Goal: Task Accomplishment & Management: Use online tool/utility

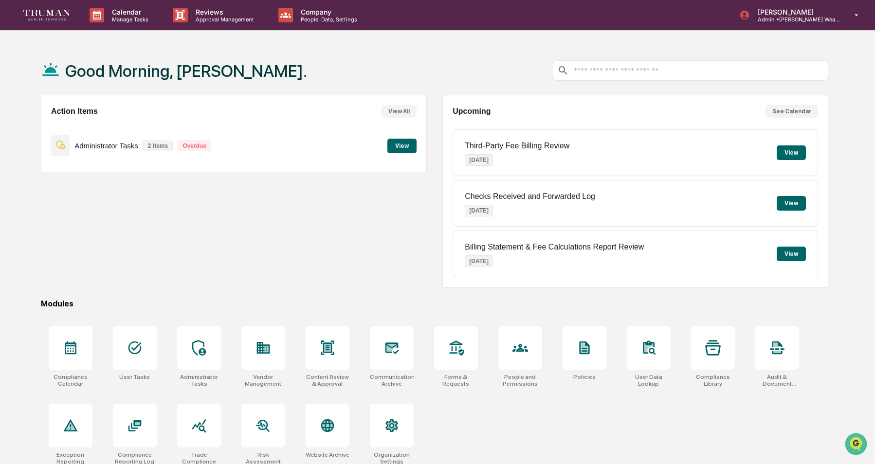
click at [408, 147] on button "View" at bounding box center [402, 146] width 29 height 15
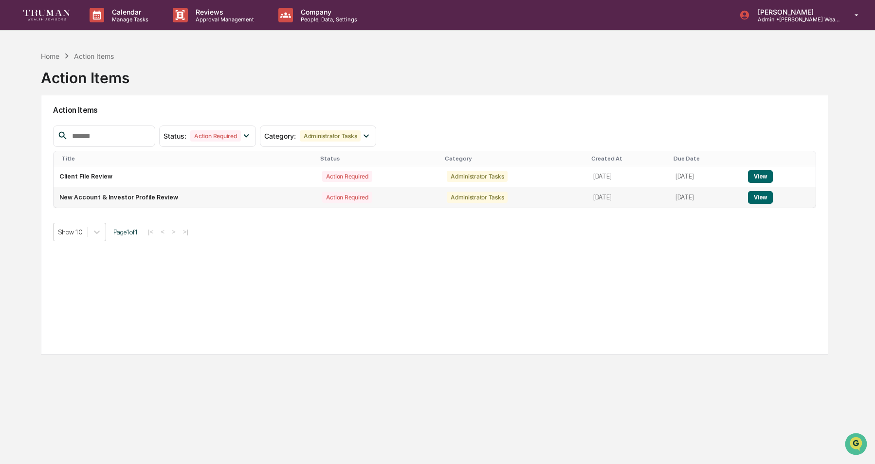
click at [771, 197] on button "View" at bounding box center [760, 197] width 25 height 13
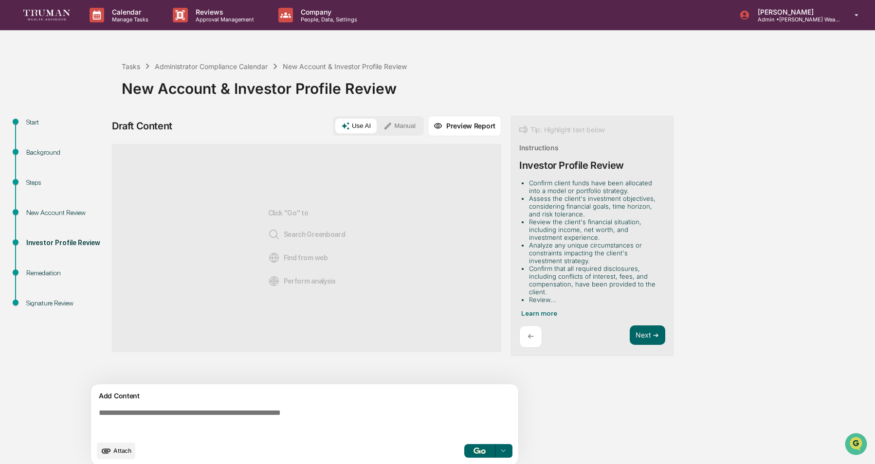
scroll to position [7, 0]
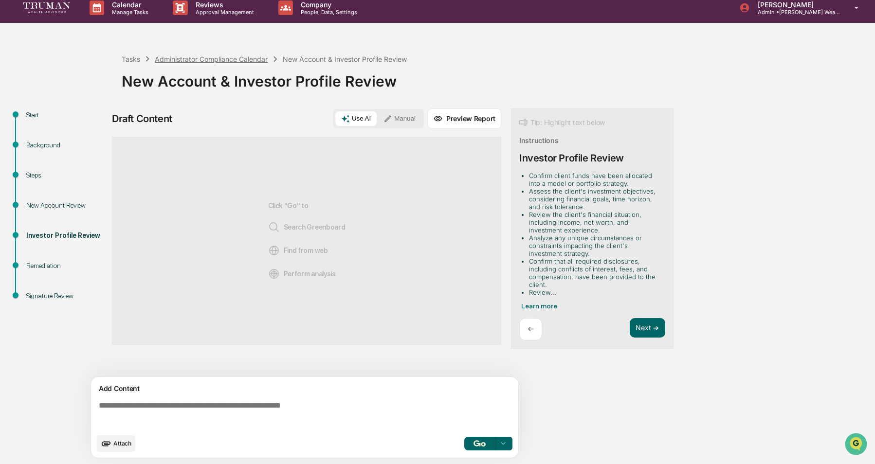
click at [229, 56] on div "Administrator Compliance Calendar" at bounding box center [211, 59] width 113 height 8
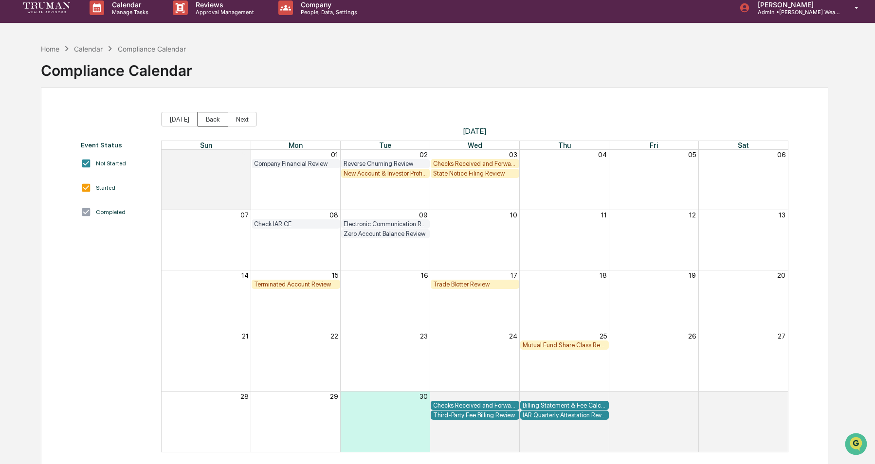
click at [210, 117] on button "Back" at bounding box center [213, 119] width 31 height 15
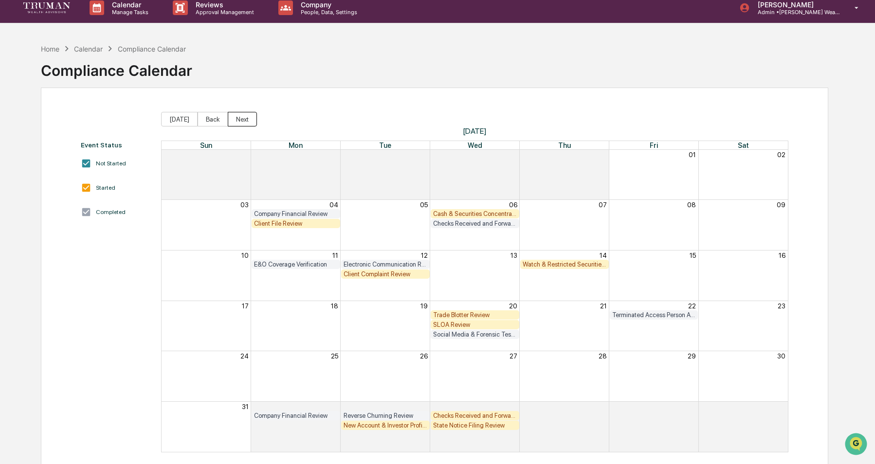
click at [246, 120] on button "Next" at bounding box center [242, 119] width 29 height 15
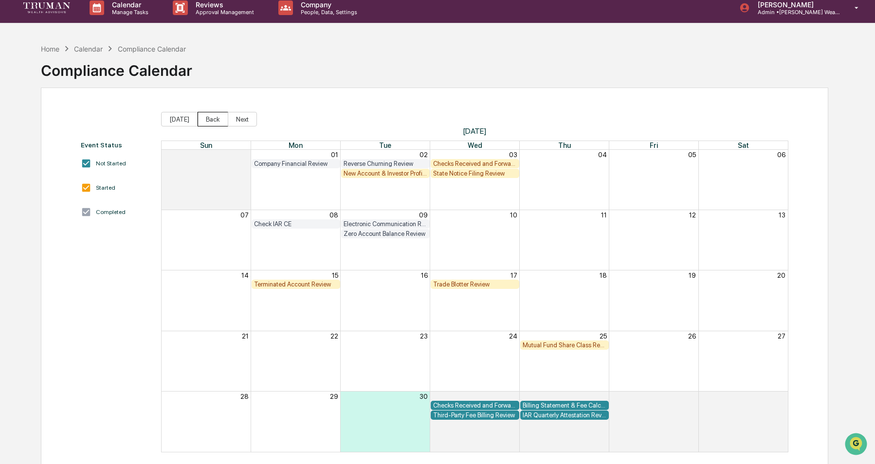
click at [208, 122] on button "Back" at bounding box center [213, 119] width 31 height 15
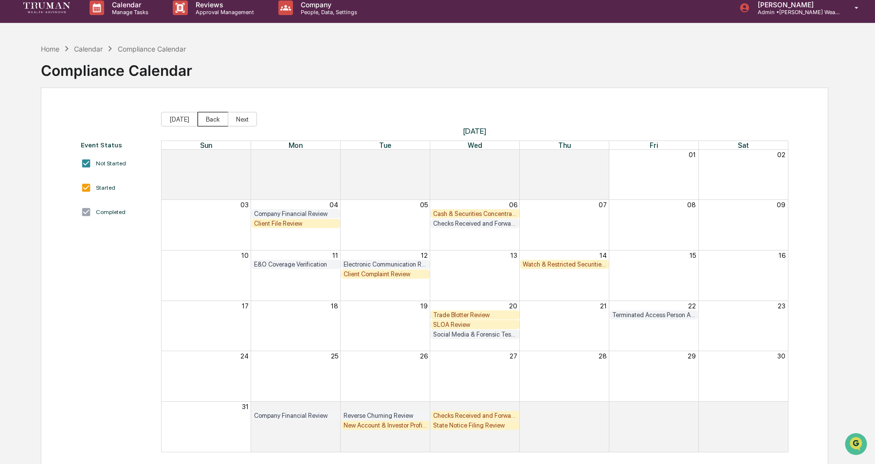
click at [208, 122] on button "Back" at bounding box center [213, 119] width 31 height 15
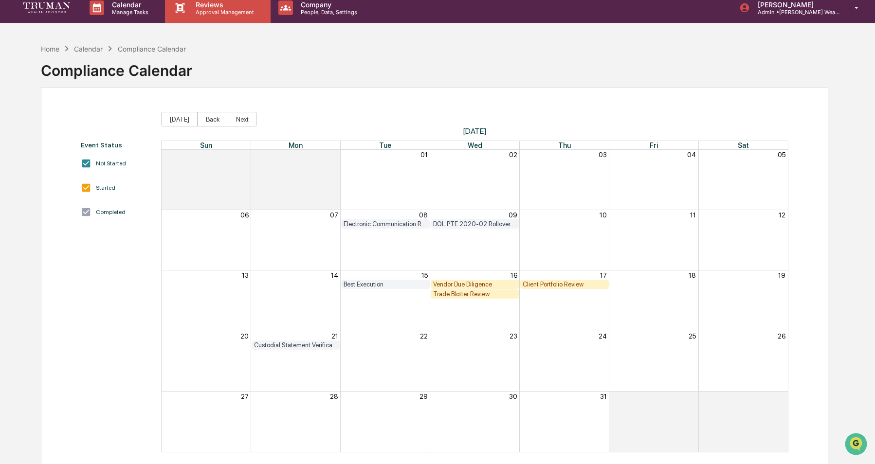
click at [188, 13] on p "Approval Management" at bounding box center [223, 12] width 71 height 7
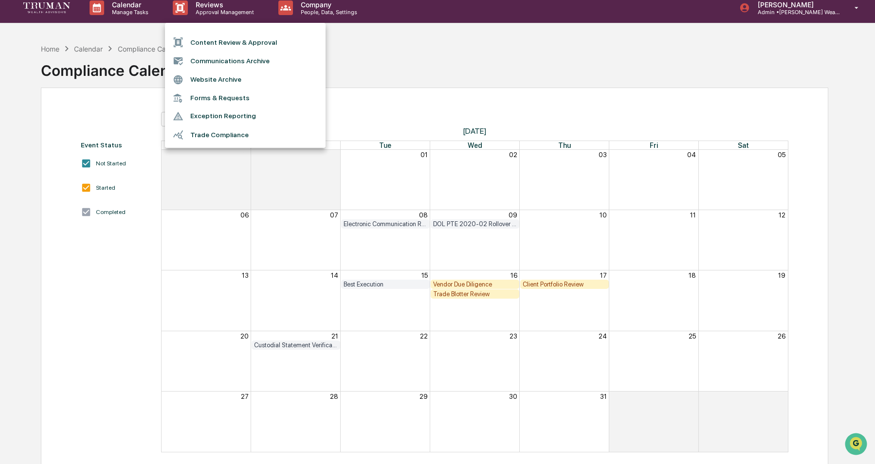
click at [127, 47] on div at bounding box center [437, 232] width 875 height 464
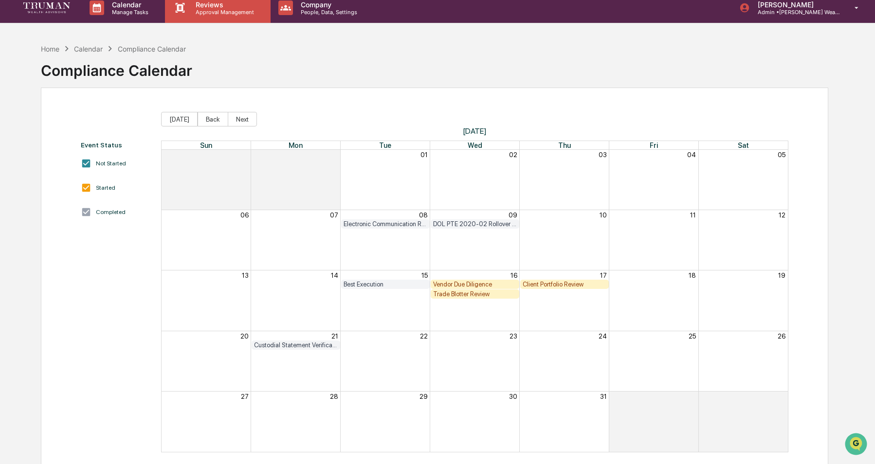
click at [213, 10] on p "Approval Management" at bounding box center [223, 12] width 71 height 7
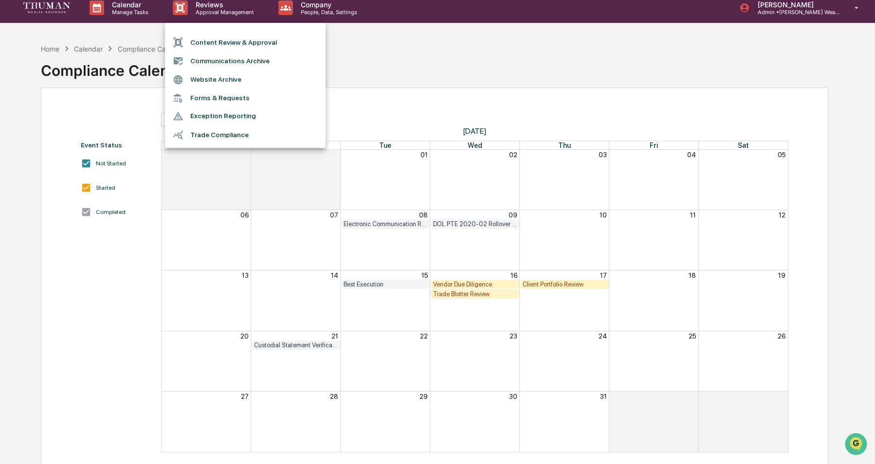
drag, startPoint x: 432, startPoint y: 63, endPoint x: 426, endPoint y: 63, distance: 6.3
click at [431, 63] on div at bounding box center [437, 232] width 875 height 464
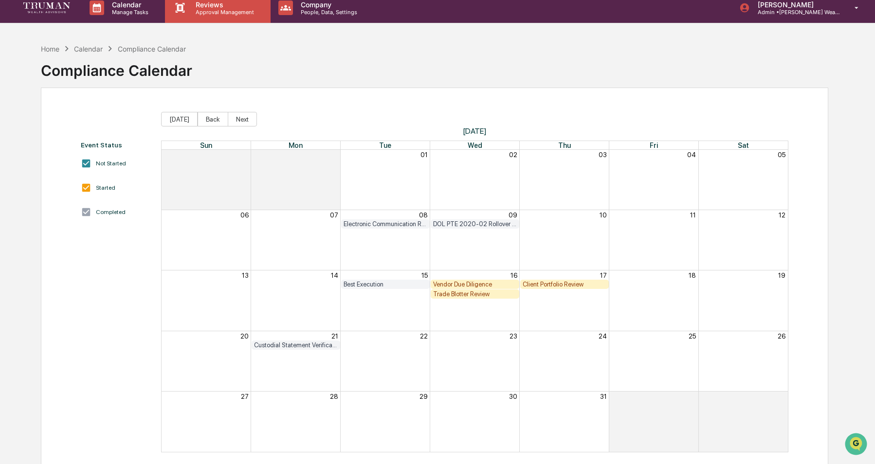
click at [230, 12] on p "Approval Management" at bounding box center [223, 12] width 71 height 7
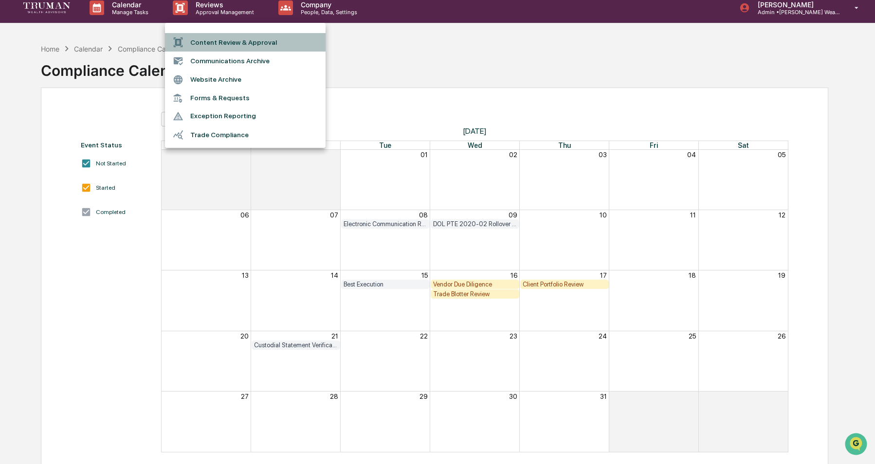
click at [217, 44] on li "Content Review & Approval" at bounding box center [245, 42] width 161 height 19
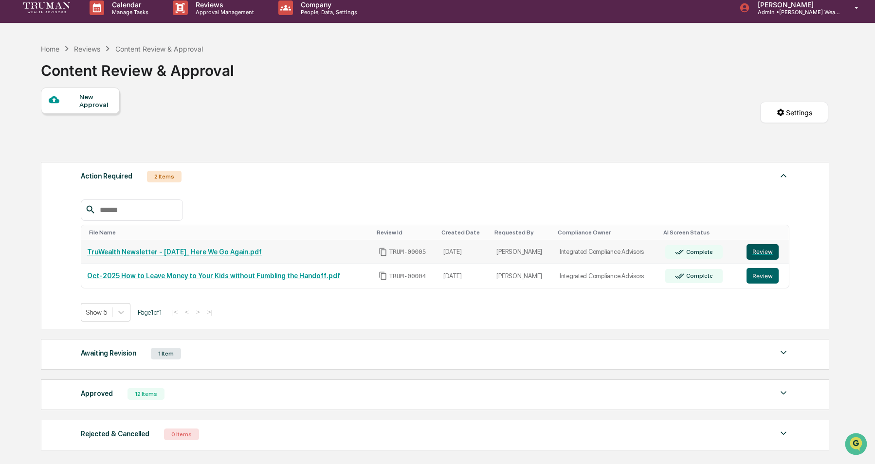
click at [768, 254] on button "Review" at bounding box center [763, 252] width 32 height 16
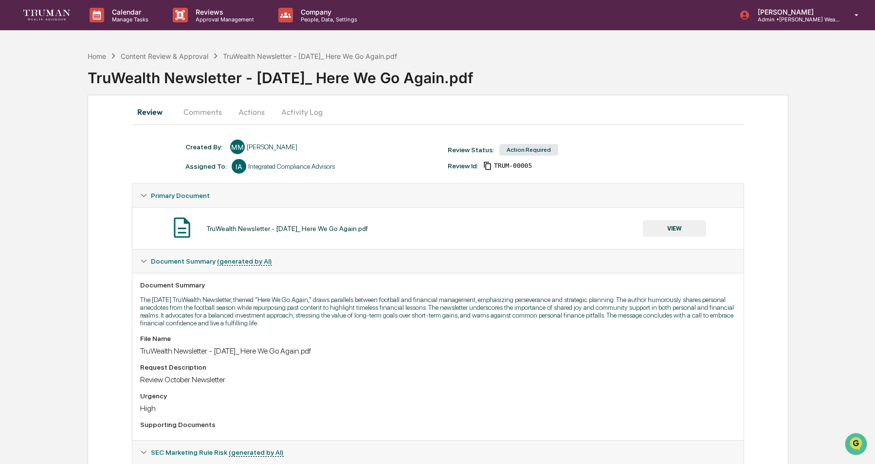
click at [247, 111] on button "Actions" at bounding box center [252, 111] width 44 height 23
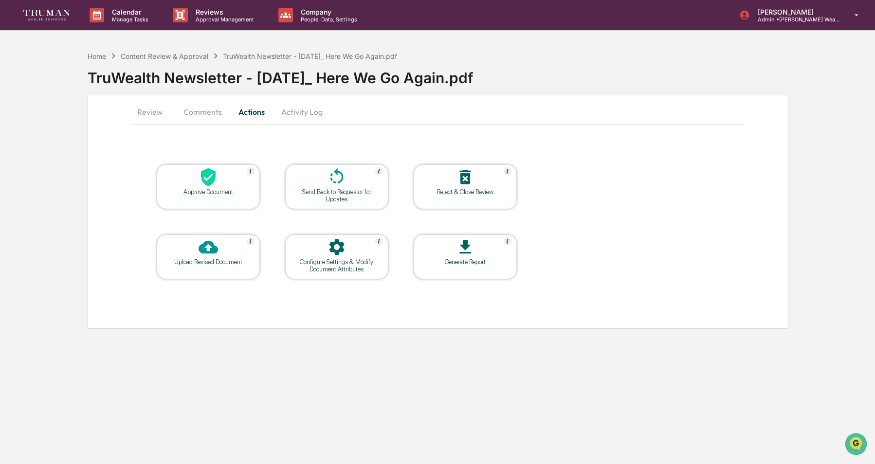
click at [198, 117] on button "Comments" at bounding box center [203, 111] width 54 height 23
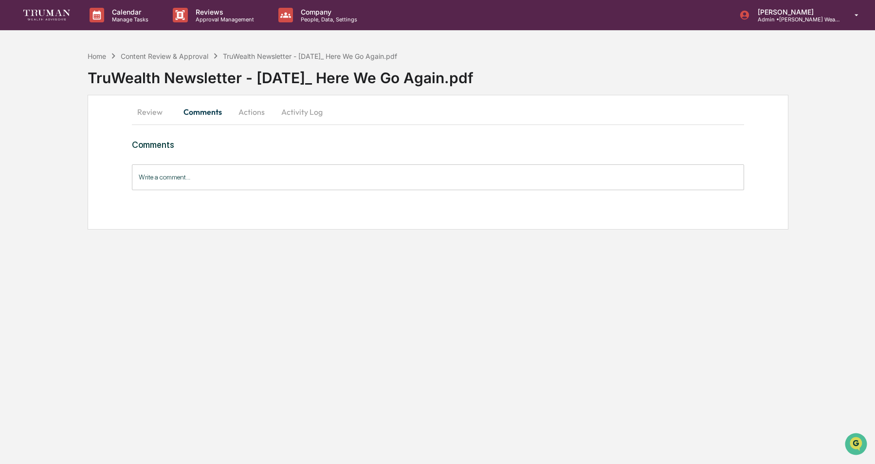
click at [298, 114] on button "Activity Log" at bounding box center [302, 111] width 57 height 23
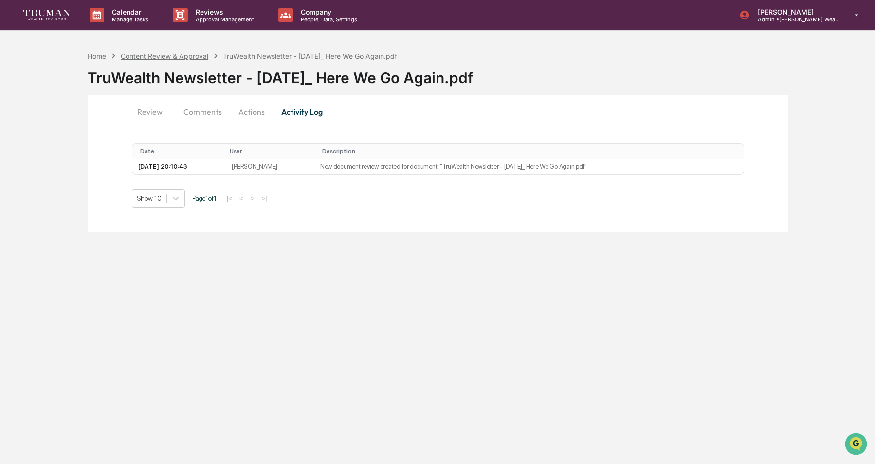
click at [171, 56] on div "Content Review & Approval" at bounding box center [165, 56] width 88 height 8
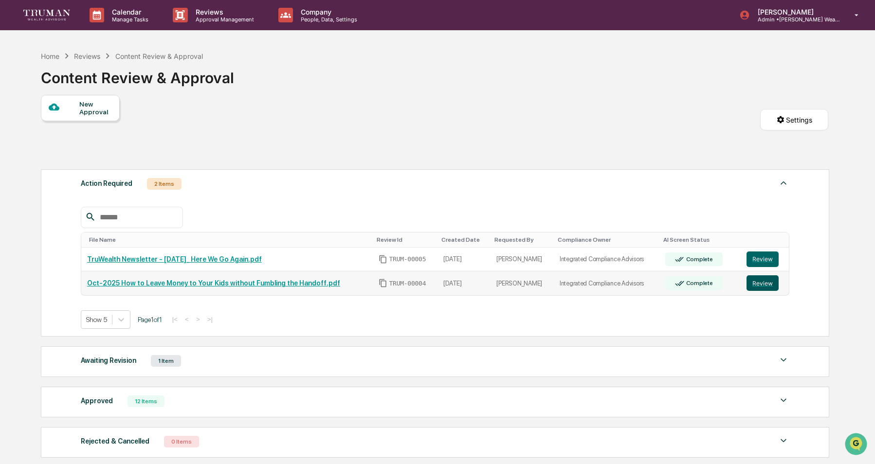
click at [764, 287] on button "Review" at bounding box center [763, 284] width 32 height 16
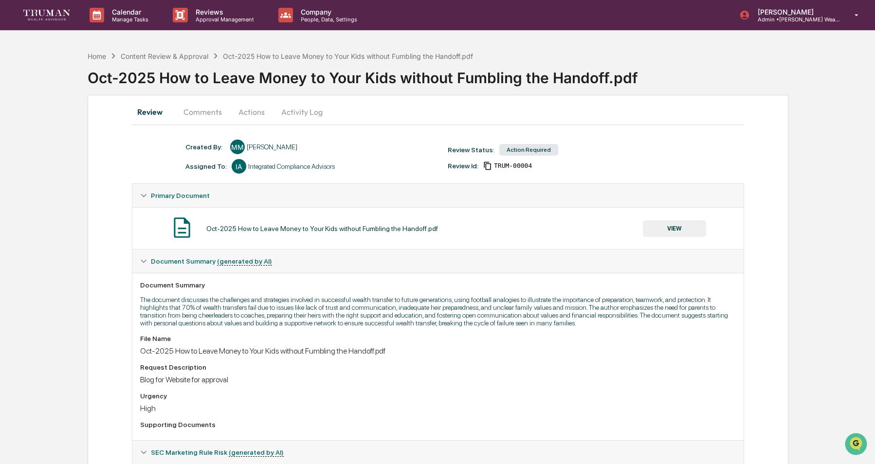
click at [256, 113] on button "Actions" at bounding box center [252, 111] width 44 height 23
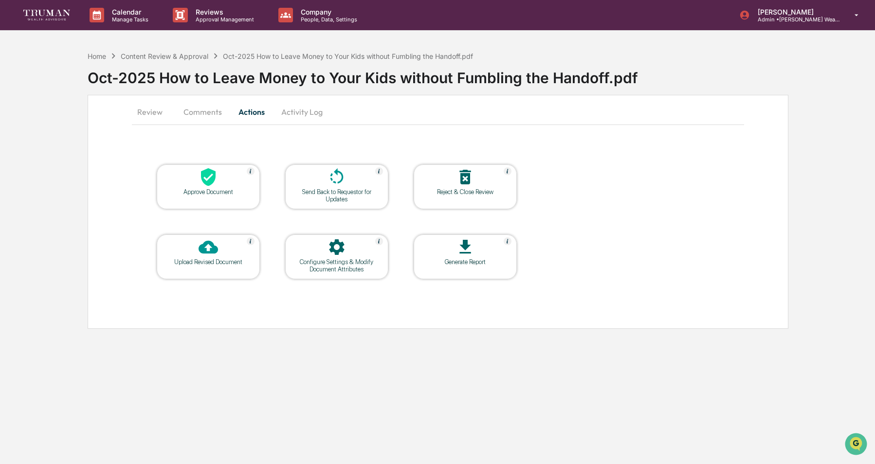
click at [300, 113] on button "Activity Log" at bounding box center [302, 111] width 57 height 23
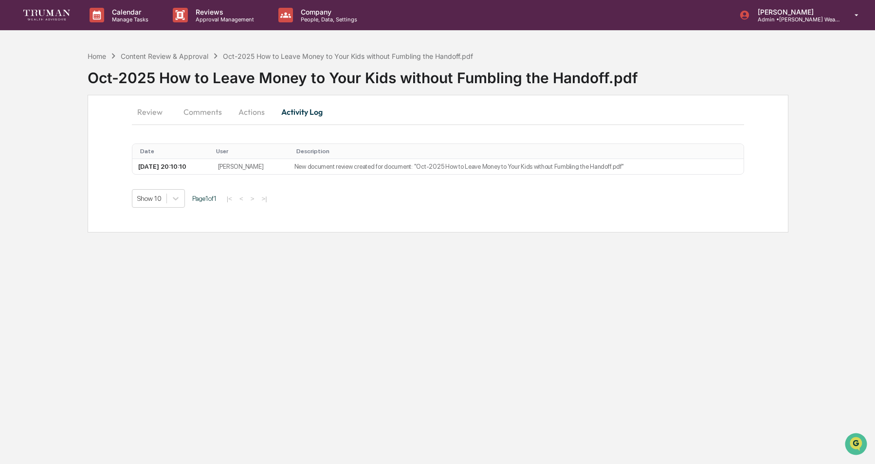
click at [192, 111] on button "Comments" at bounding box center [203, 111] width 54 height 23
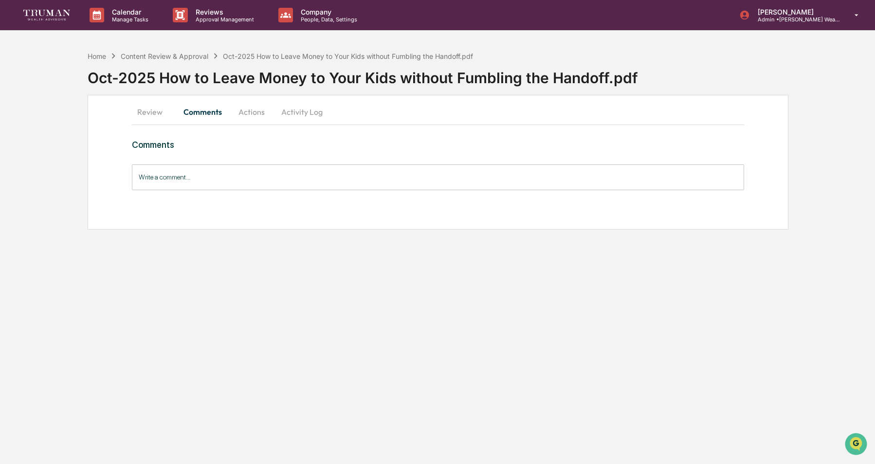
drag, startPoint x: 153, startPoint y: 114, endPoint x: 248, endPoint y: 112, distance: 95.5
click at [153, 114] on button "Review" at bounding box center [154, 111] width 44 height 23
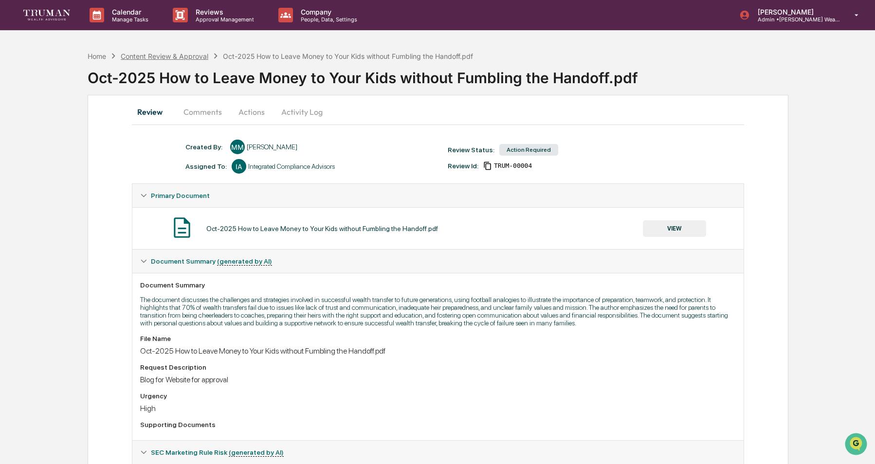
click at [138, 59] on div "Content Review & Approval" at bounding box center [165, 56] width 88 height 8
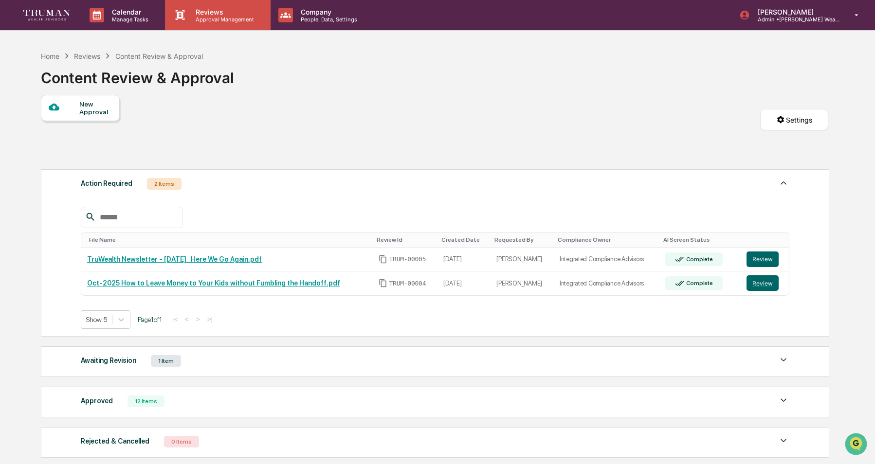
click at [222, 15] on p "Reviews" at bounding box center [223, 12] width 71 height 8
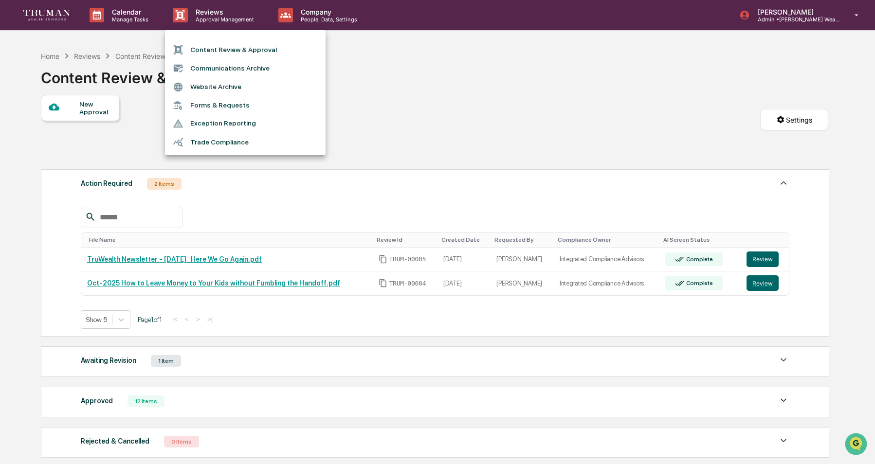
click at [211, 19] on div at bounding box center [437, 232] width 875 height 464
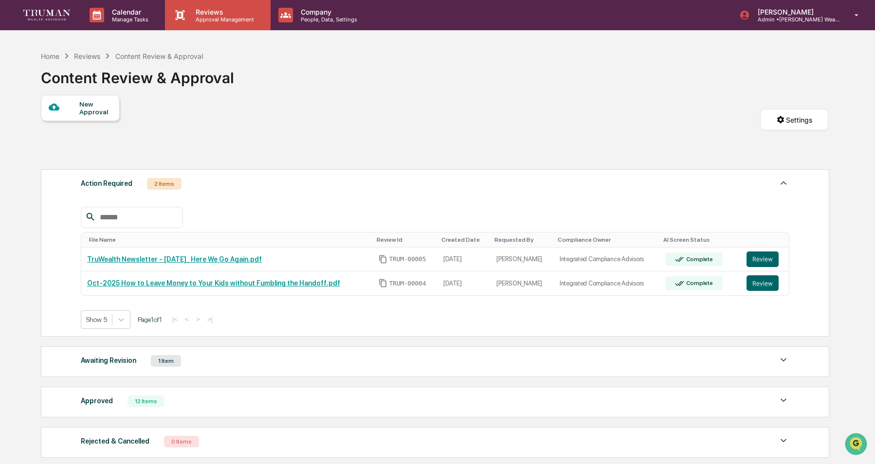
click at [207, 19] on p "Approval Management" at bounding box center [223, 19] width 71 height 7
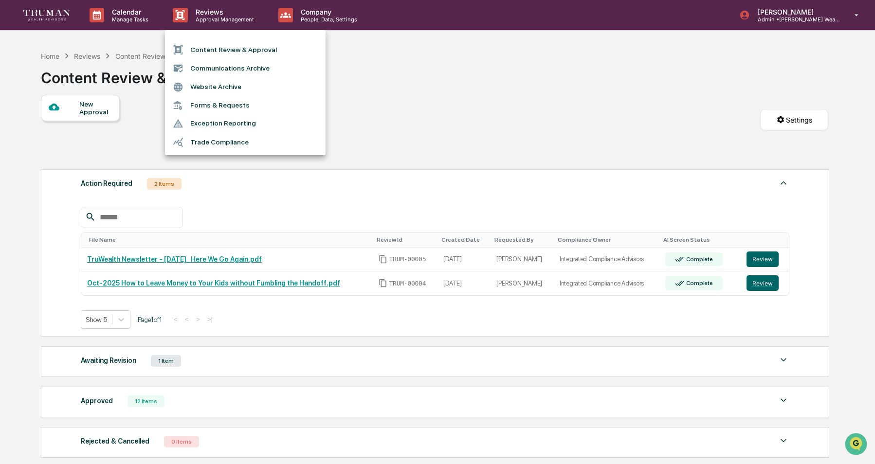
click at [51, 56] on div at bounding box center [437, 232] width 875 height 464
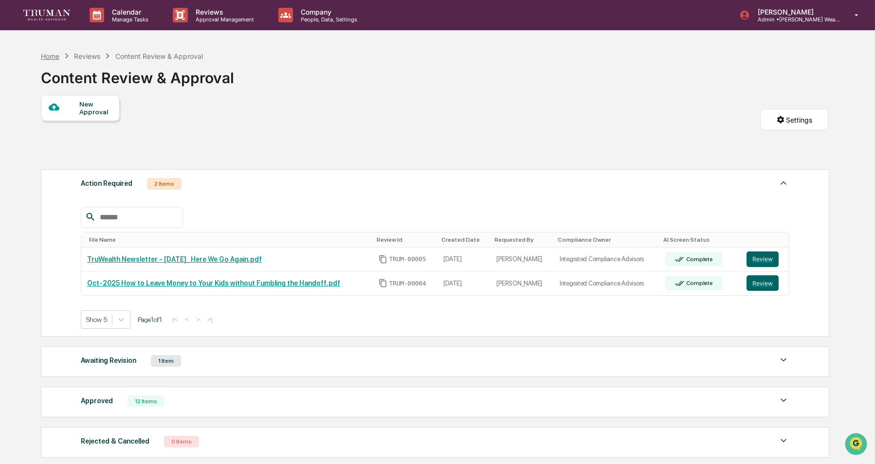
click at [52, 56] on div "Home" at bounding box center [50, 56] width 19 height 8
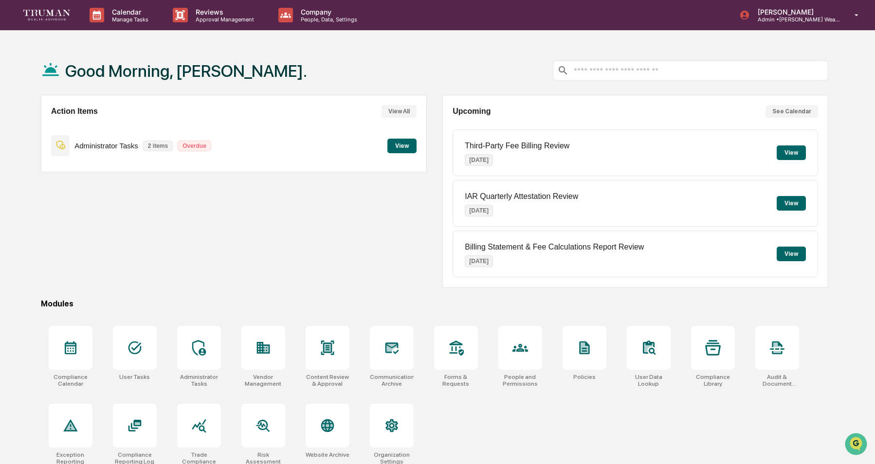
scroll to position [46, 0]
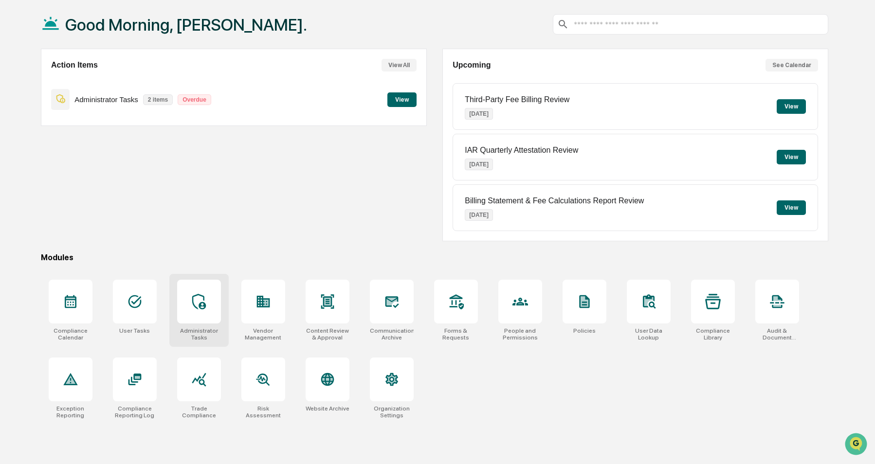
click at [192, 304] on icon at bounding box center [199, 302] width 14 height 16
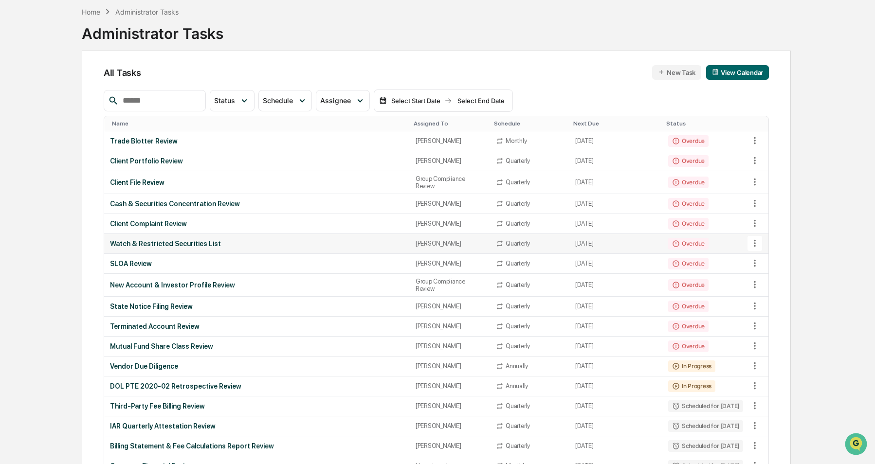
scroll to position [47, 0]
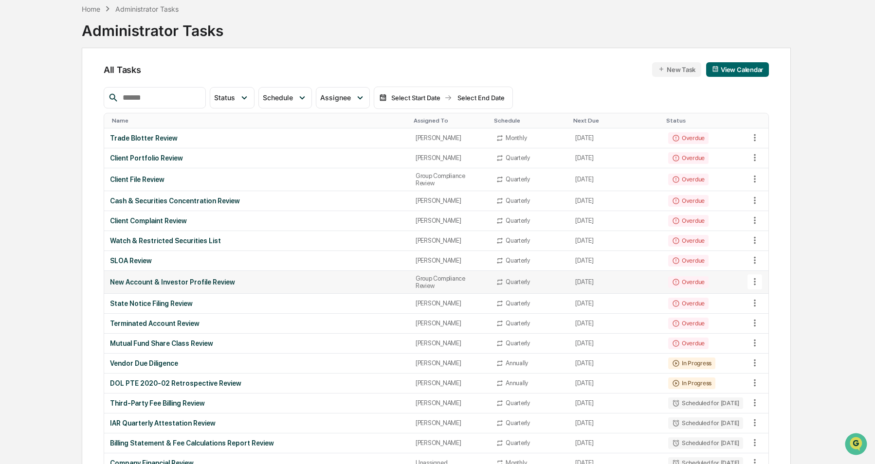
click at [274, 286] on div "New Account & Investor Profile Review" at bounding box center [257, 282] width 294 height 8
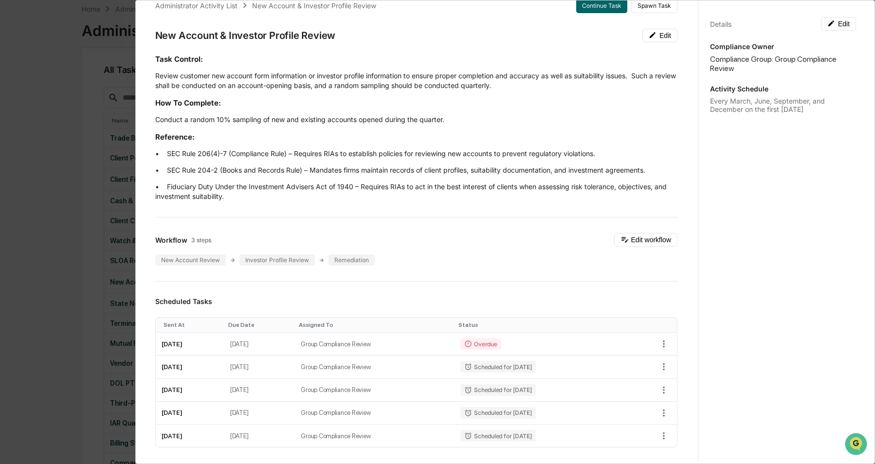
scroll to position [0, 0]
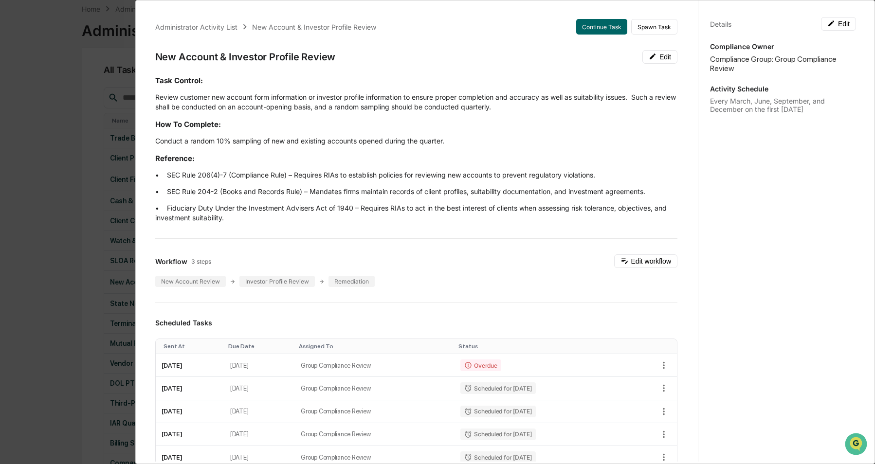
click at [94, 130] on div "Administrator Activity List New Account & Investor Profile Review Continue Task…" at bounding box center [437, 232] width 875 height 464
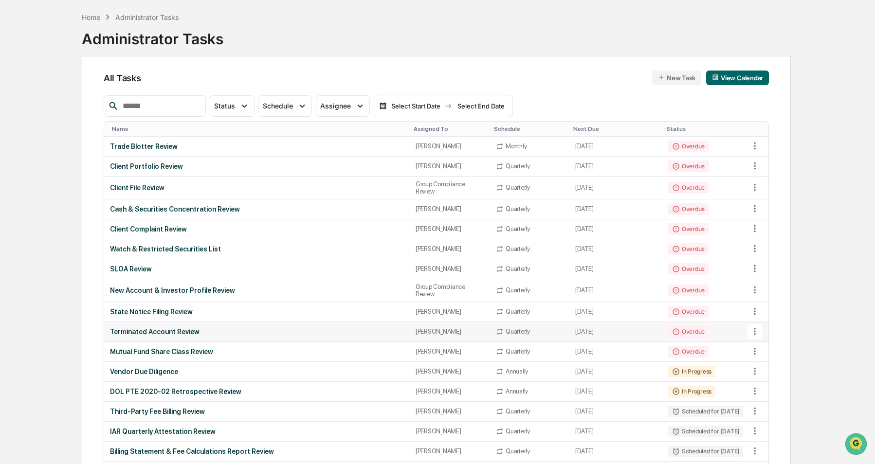
scroll to position [49, 0]
